Goal: Transaction & Acquisition: Obtain resource

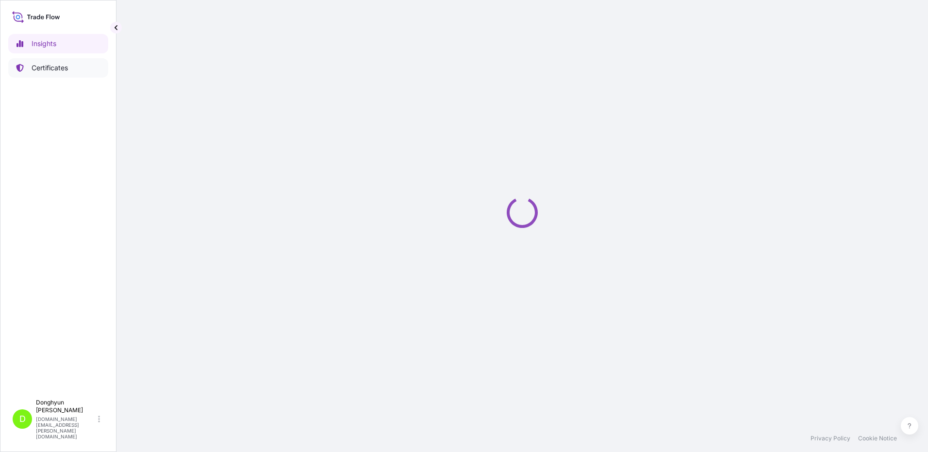
click at [48, 63] on p "Certificates" at bounding box center [50, 68] width 36 height 10
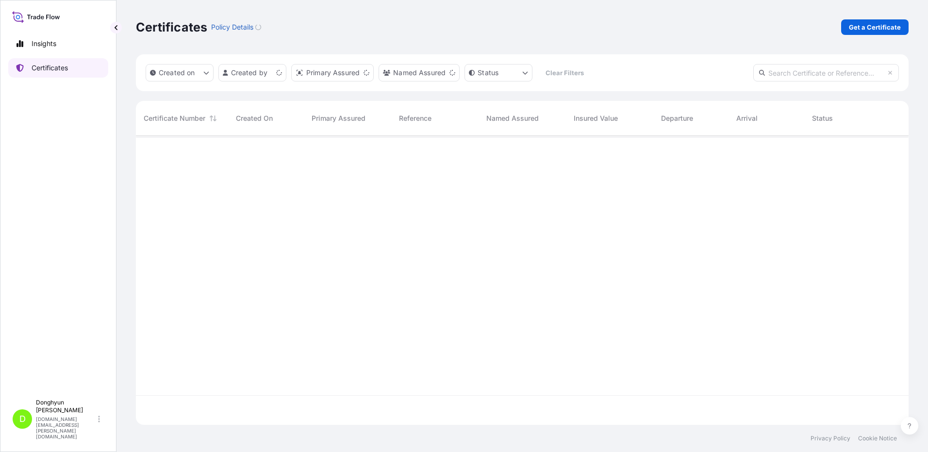
scroll to position [287, 765]
click at [859, 29] on p "Get a Certificate" at bounding box center [875, 27] width 52 height 10
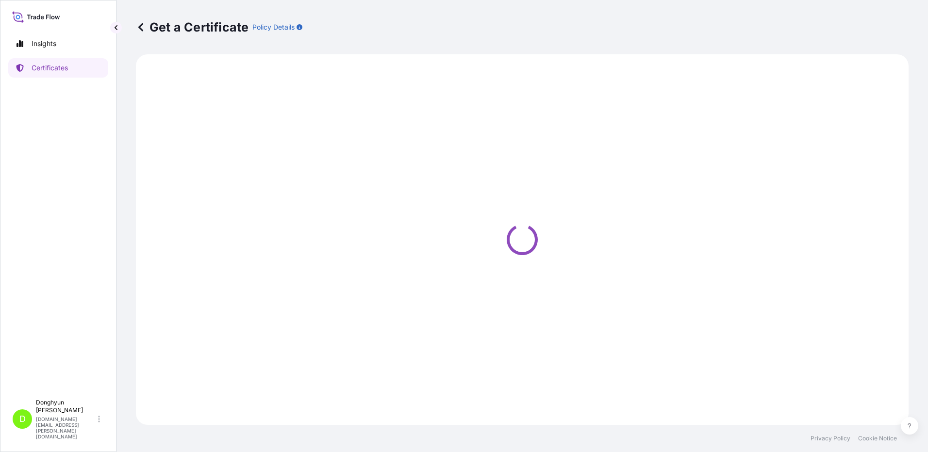
select select "Sea"
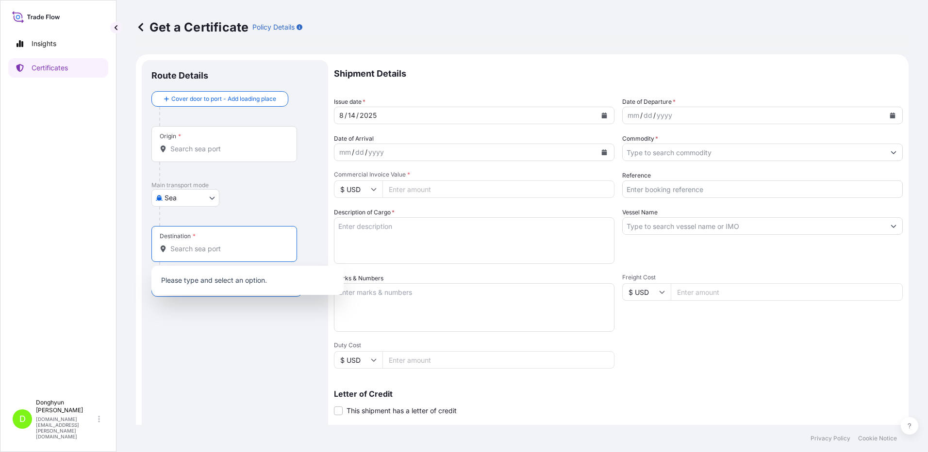
click at [208, 251] on input "Destination *" at bounding box center [227, 249] width 115 height 10
paste input "BARCELONA"
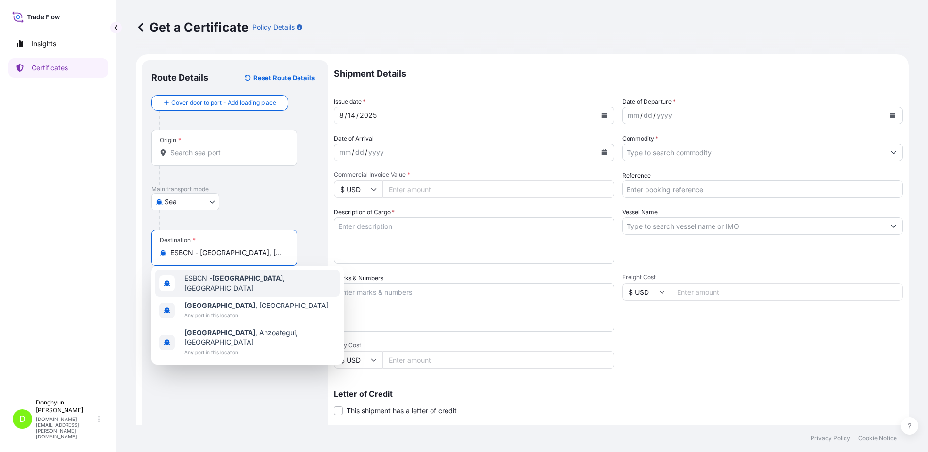
type input "ESBCN - Barcelona, Spain"
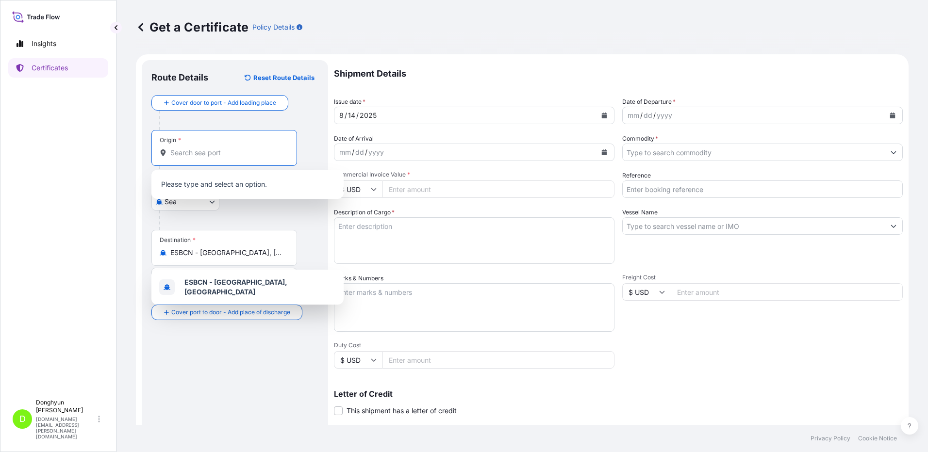
click at [193, 156] on input "Origin *" at bounding box center [227, 153] width 115 height 10
paste input "KWANGYANG"
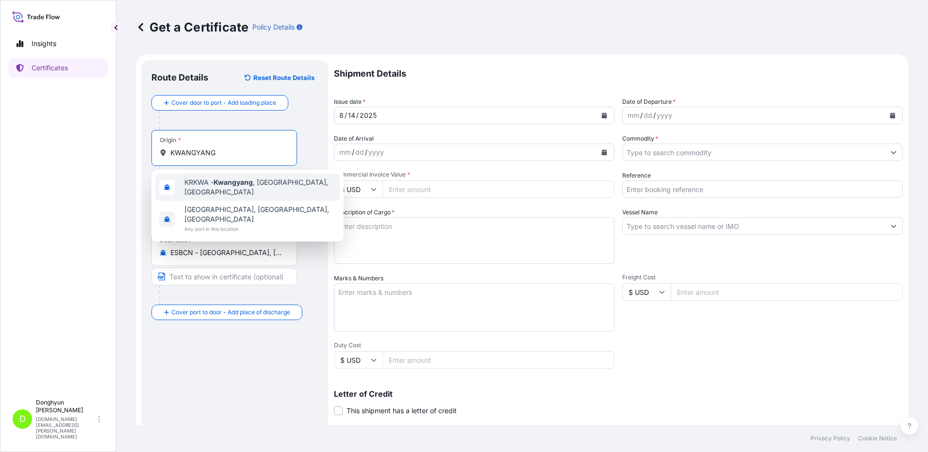
click at [202, 182] on span "KRKWA - Kwangyang , Korea, South" at bounding box center [259, 187] width 151 height 19
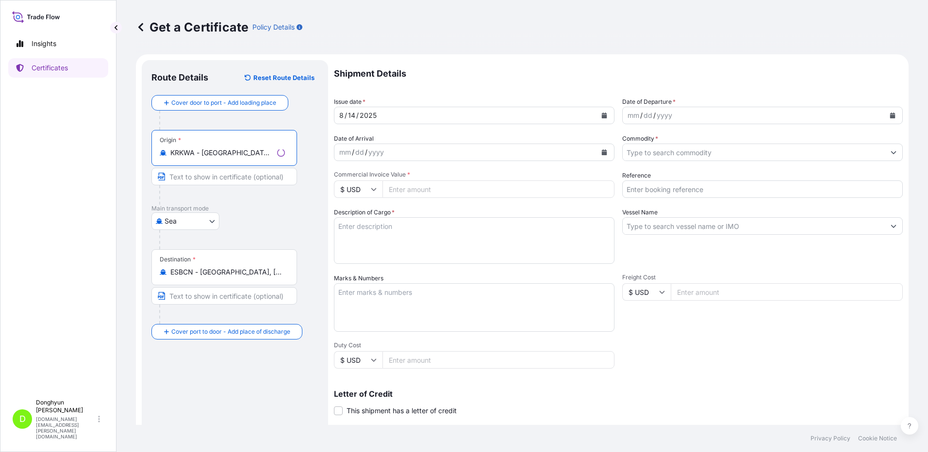
type input "KRKWA - Kwangyang, Korea, South"
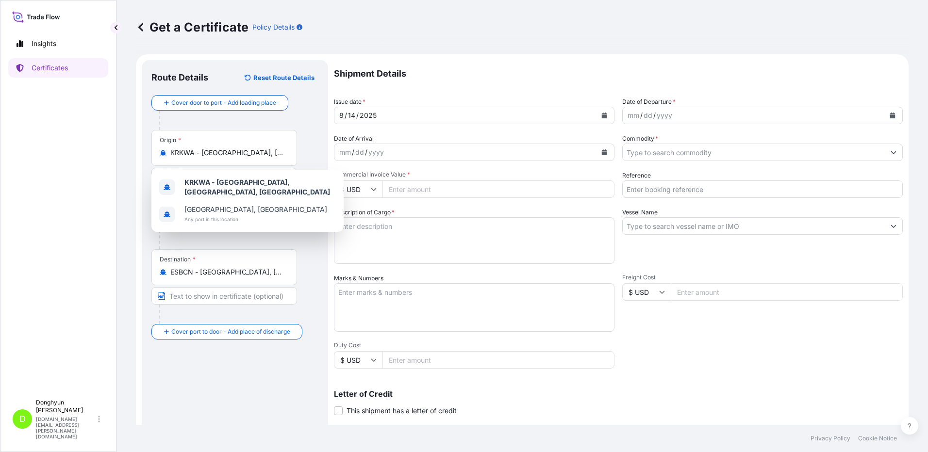
click at [304, 122] on div at bounding box center [238, 120] width 159 height 19
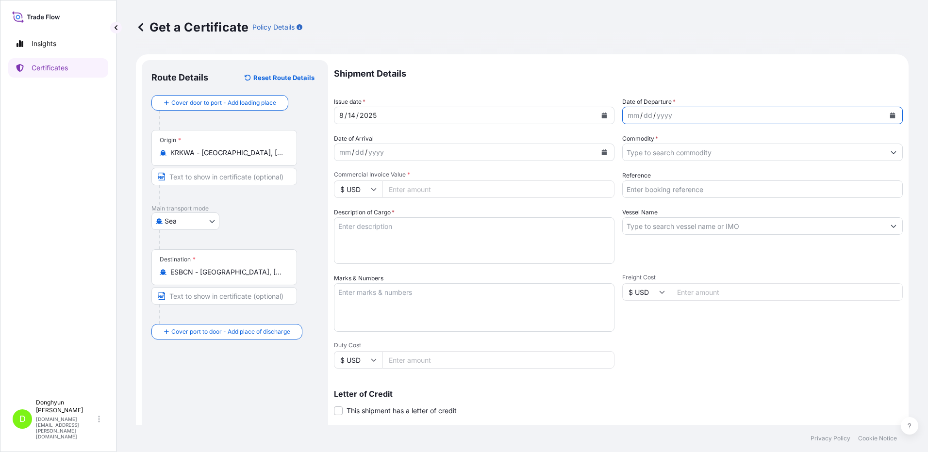
click at [885, 118] on button "Calendar" at bounding box center [893, 116] width 16 height 16
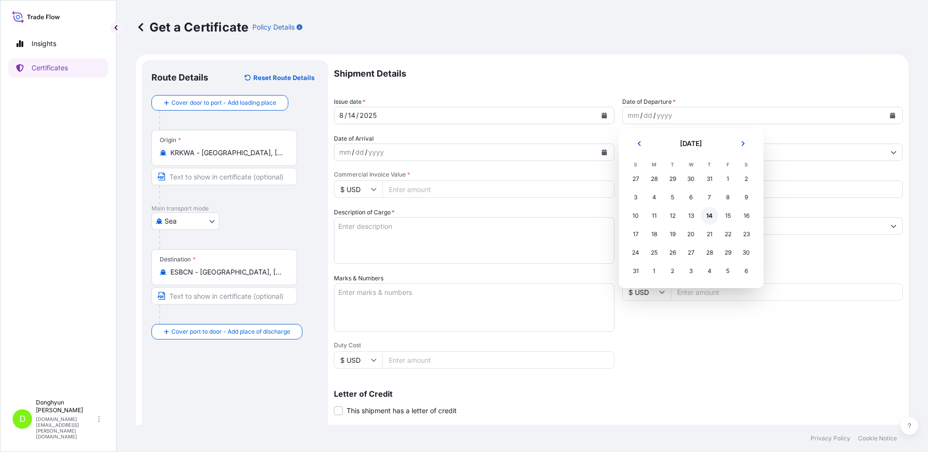
click at [705, 216] on div "14" at bounding box center [709, 215] width 17 height 17
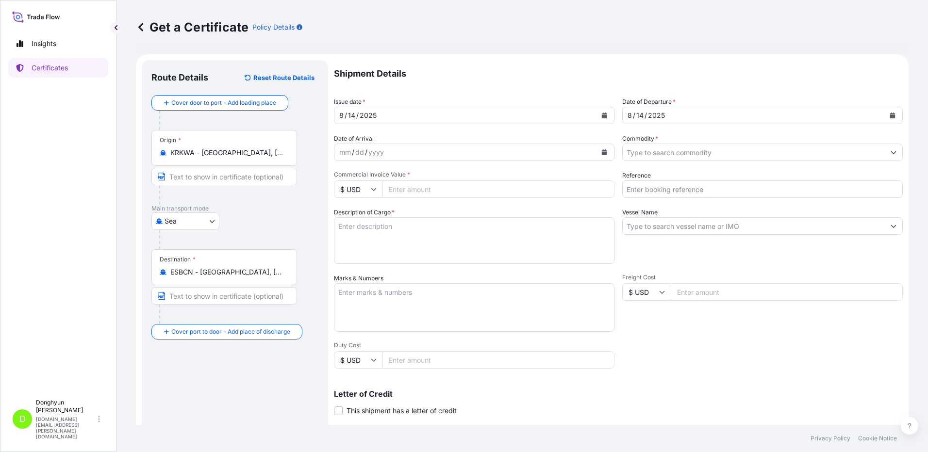
click at [511, 75] on p "Shipment Details" at bounding box center [618, 73] width 569 height 27
click at [891, 152] on icon "Show suggestions" at bounding box center [893, 152] width 5 height 3
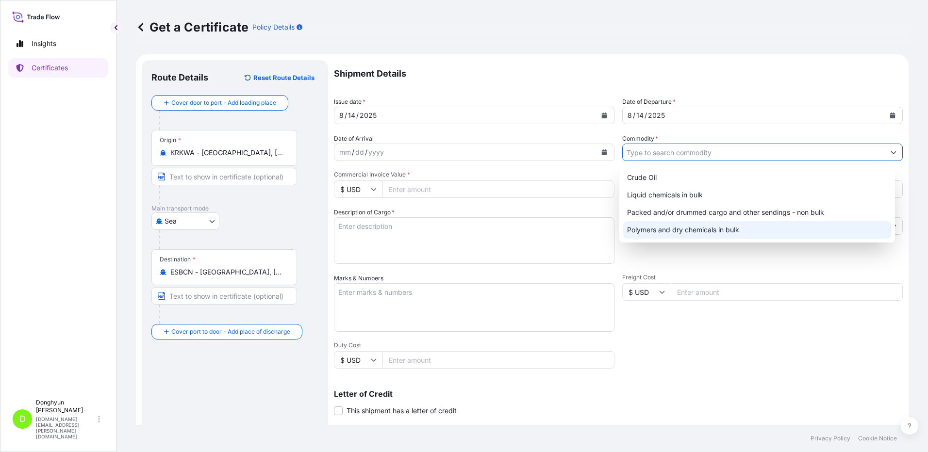
click at [679, 226] on div "Polymers and dry chemicals in bulk" at bounding box center [757, 229] width 268 height 17
type input "Polymers and dry chemicals in bulk"
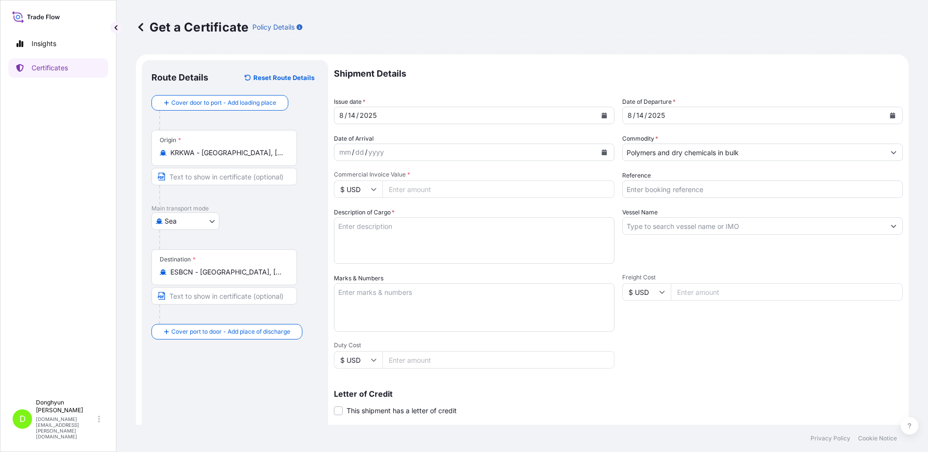
click at [555, 72] on p "Shipment Details" at bounding box center [618, 73] width 569 height 27
click at [476, 190] on input "Commercial Invoice Value *" at bounding box center [498, 189] width 232 height 17
type input "140800"
click at [440, 200] on div "Shipment Details Issue date * 8 / 14 / 2025 Date of Departure * 8 / 14 / 2025 D…" at bounding box center [618, 291] width 569 height 463
click at [657, 187] on input "Reference" at bounding box center [762, 189] width 281 height 17
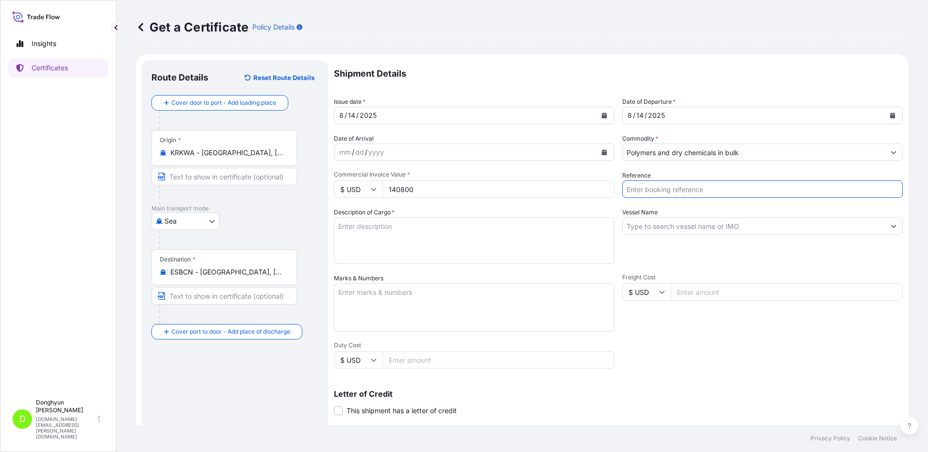
click at [674, 189] on input "Reference" at bounding box center [762, 189] width 281 height 17
paste input "8800129929"
type input "8800129929"
click at [676, 228] on input "Vessel Name" at bounding box center [754, 225] width 262 height 17
paste input "HMM EMERALD"
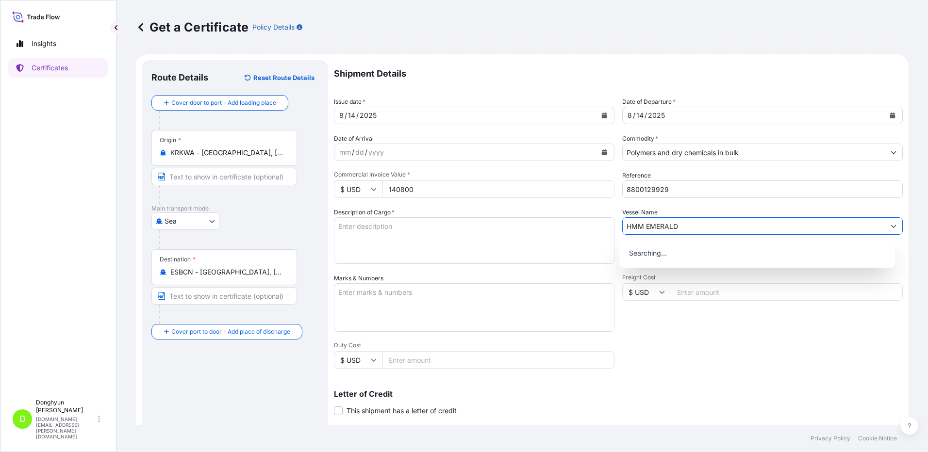
type input "HMM EMERALD"
click at [553, 54] on div "Get a Certificate Policy Details" at bounding box center [522, 27] width 773 height 54
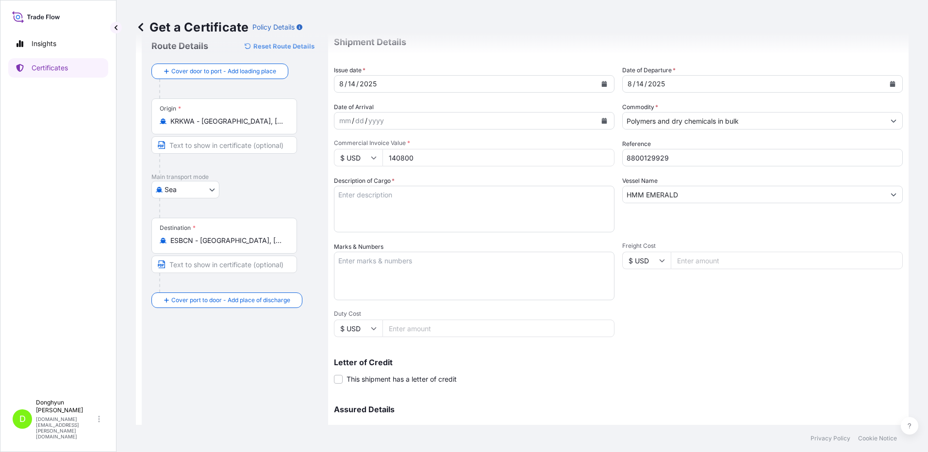
scroll to position [49, 0]
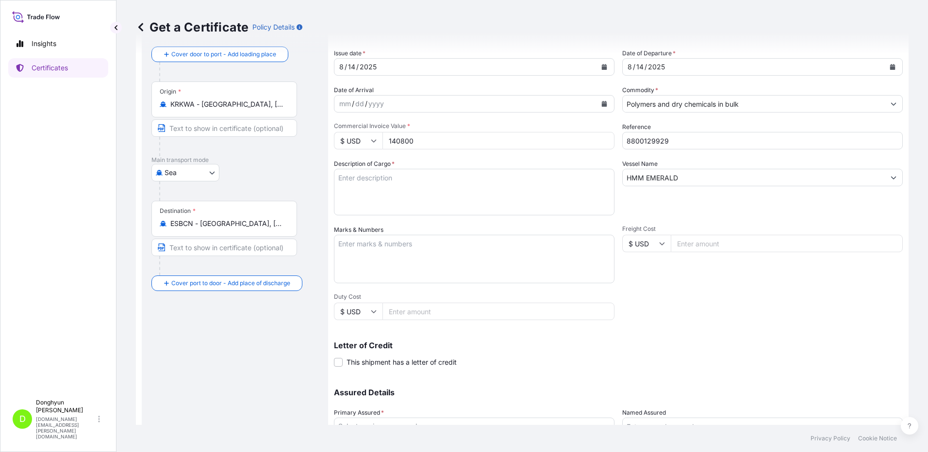
click at [415, 199] on textarea "Description of Cargo *" at bounding box center [474, 192] width 281 height 47
click at [381, 193] on textarea "Description of Cargo *" at bounding box center [474, 192] width 281 height 47
paste textarea "HPP HM2015 PEL BB (PMC) PO 4405979644"
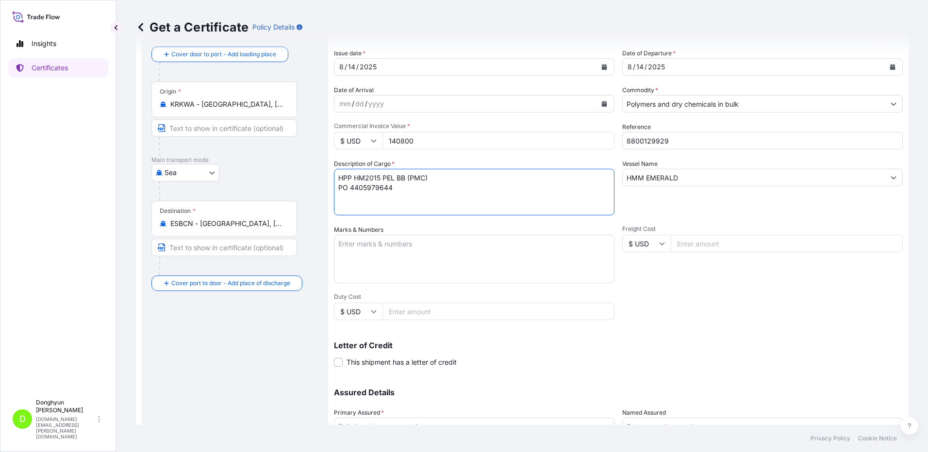
type textarea "HPP HM2015 PEL BB (PMC) PO 4405979644"
click at [442, 24] on div "Get a Certificate Policy Details" at bounding box center [522, 27] width 773 height 16
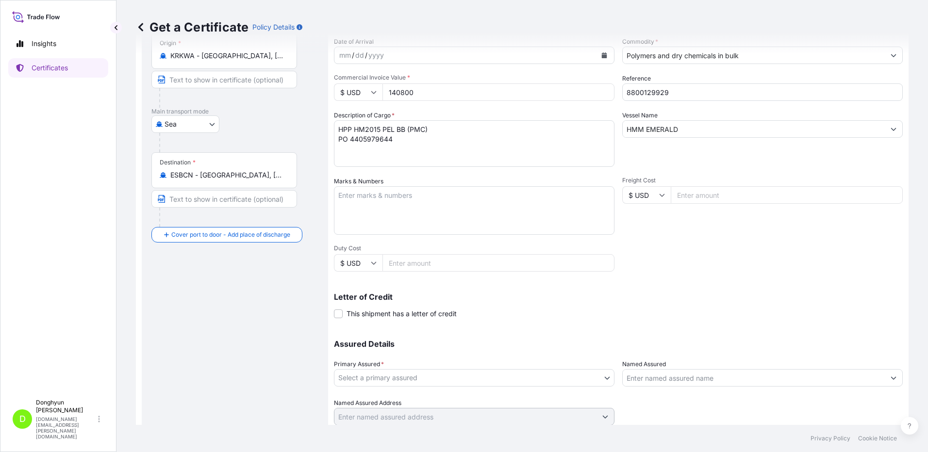
scroll to position [131, 0]
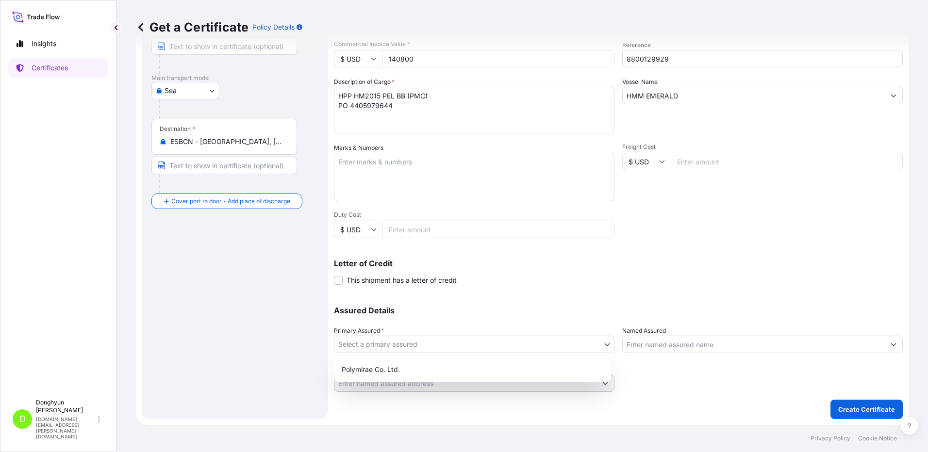
click at [603, 348] on body "Insights Certificates D Donghyun Kim dh.kim@polymirae.com Get a Certificate Pol…" at bounding box center [464, 226] width 928 height 452
click at [472, 365] on div "Polymirae Co. Ltd." at bounding box center [472, 369] width 269 height 17
select select "32021"
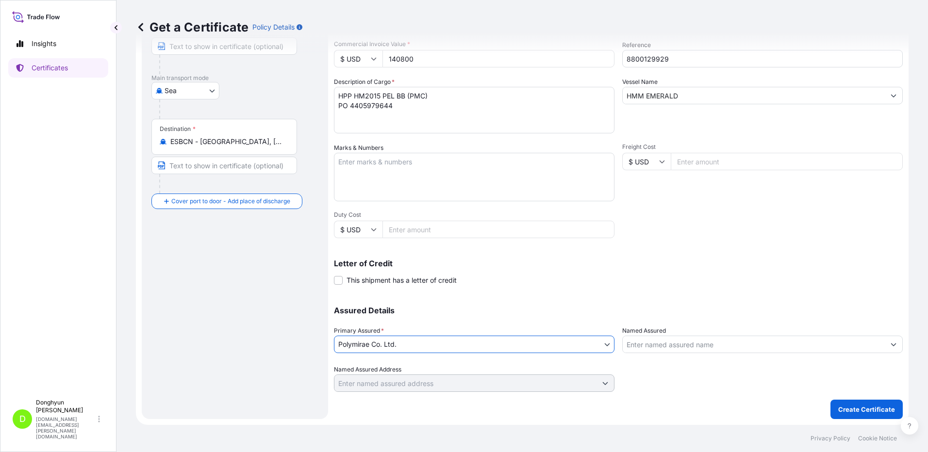
click at [715, 344] on input "Named Assured" at bounding box center [754, 344] width 262 height 17
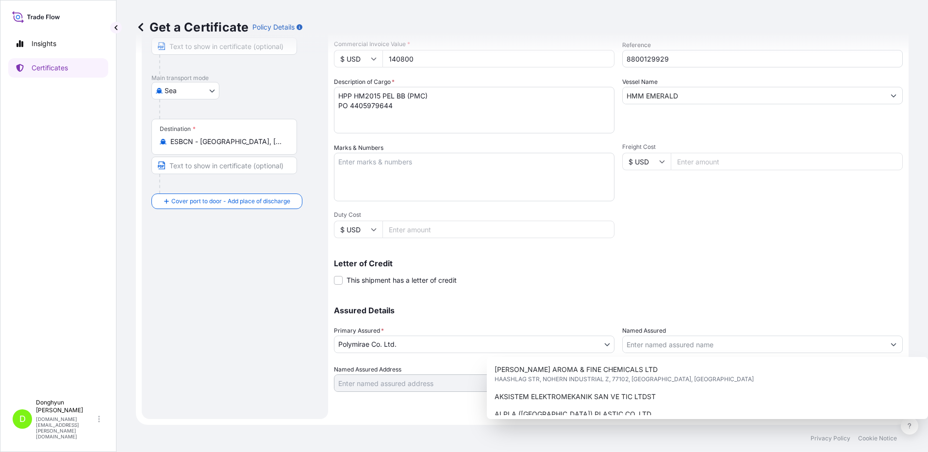
click at [699, 270] on div "Letter of Credit This shipment has a letter of credit Letter of credit * Letter…" at bounding box center [618, 273] width 569 height 26
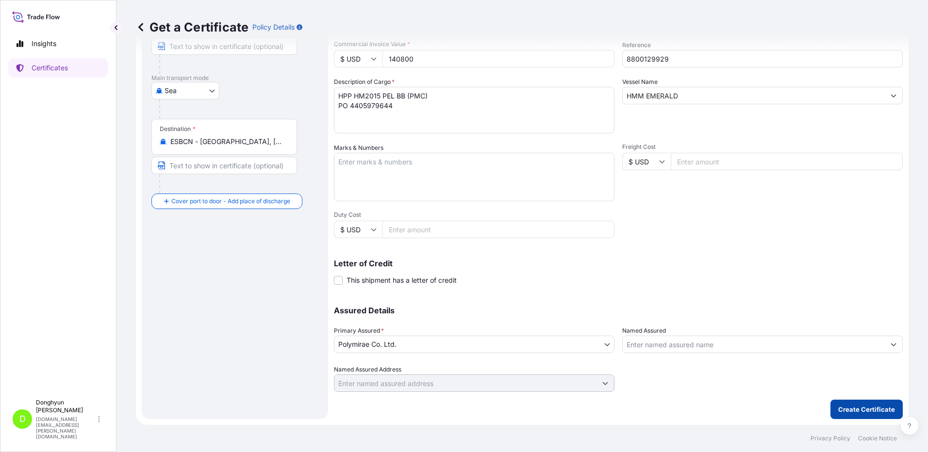
click at [847, 408] on p "Create Certificate" at bounding box center [866, 410] width 57 height 10
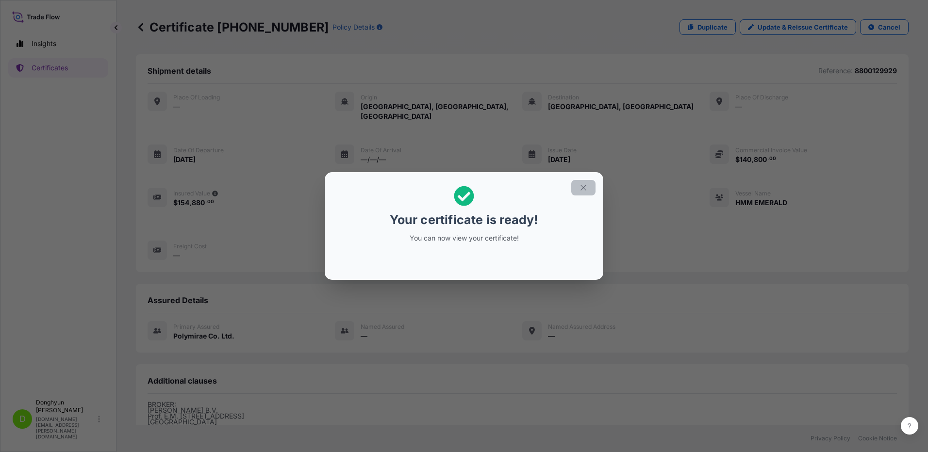
click at [584, 191] on icon "button" at bounding box center [583, 187] width 9 height 9
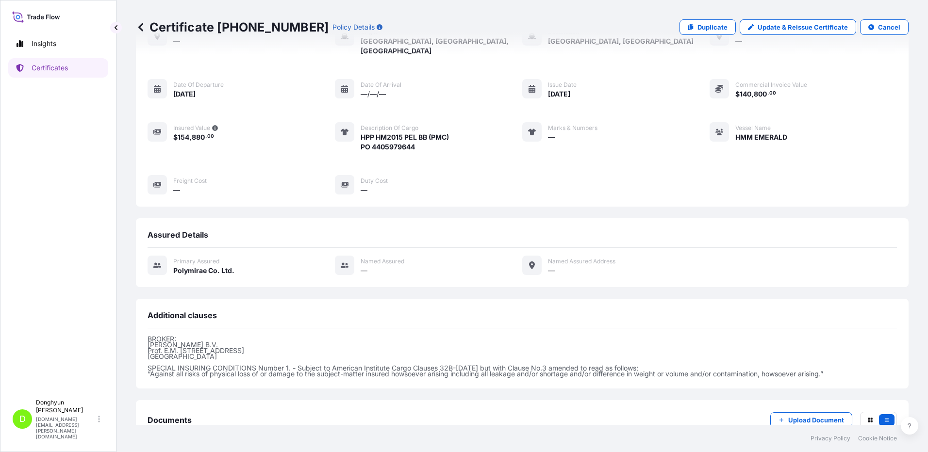
scroll to position [122, 0]
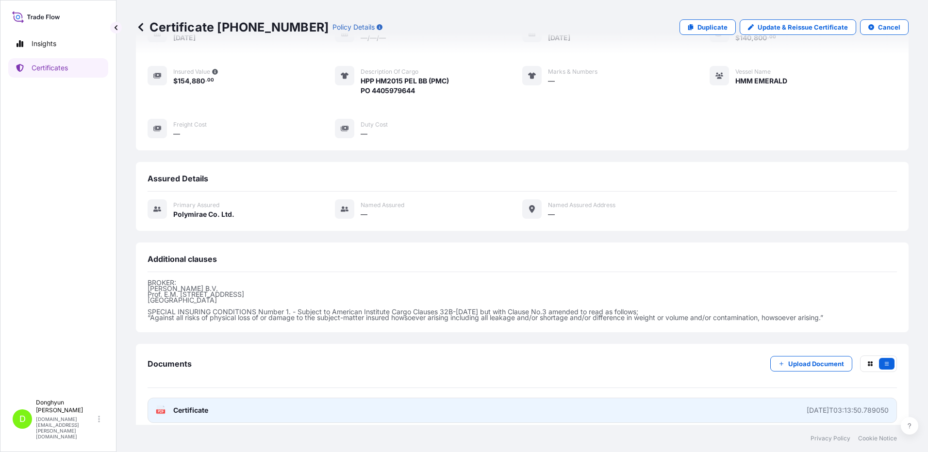
click at [161, 410] on text "PDF" at bounding box center [161, 411] width 6 height 3
